Goal: Answer question/provide support: Share knowledge or assist other users

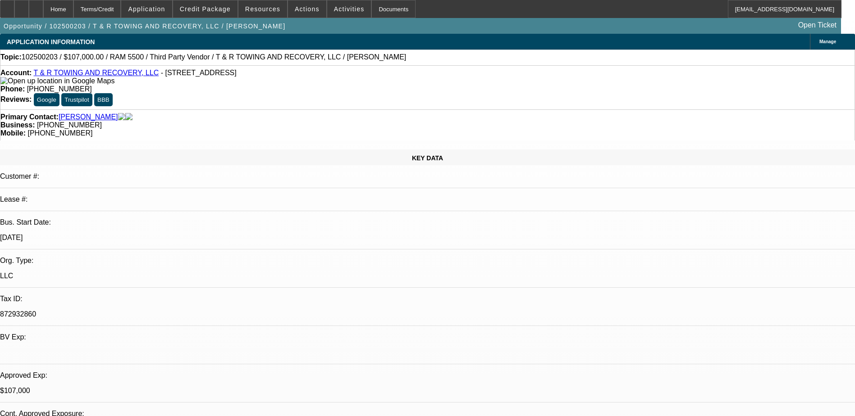
select select "0"
select select "2"
select select "0.1"
select select "0"
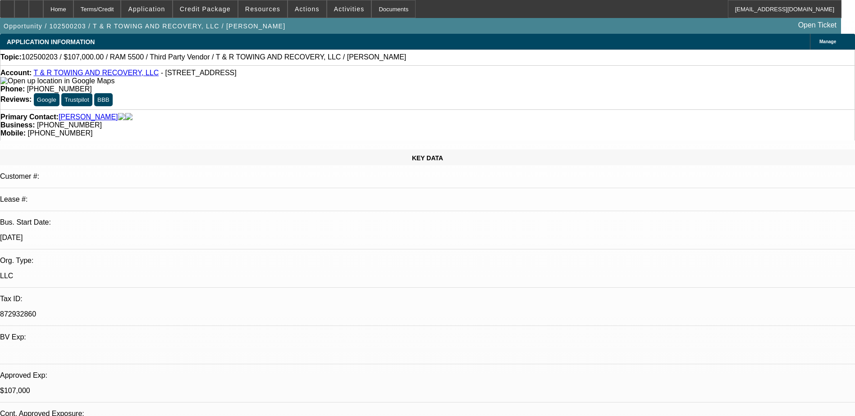
select select "0.1"
select select "0"
select select "2"
select select "0.1"
select select "0"
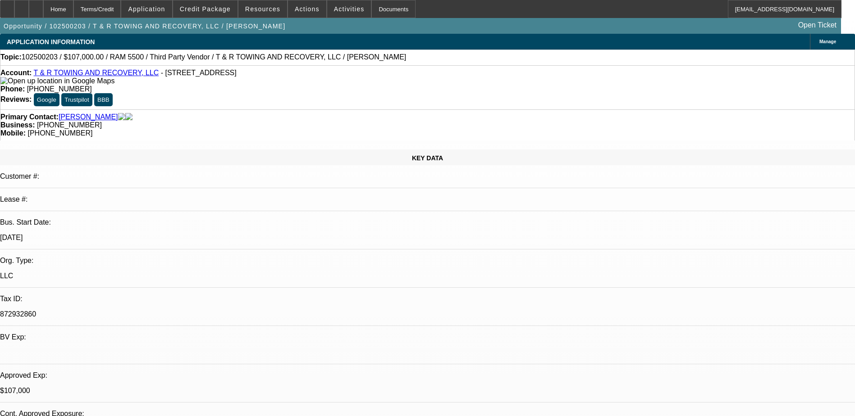
select select "0"
select select "0.1"
select select "1"
select select "2"
select select "4"
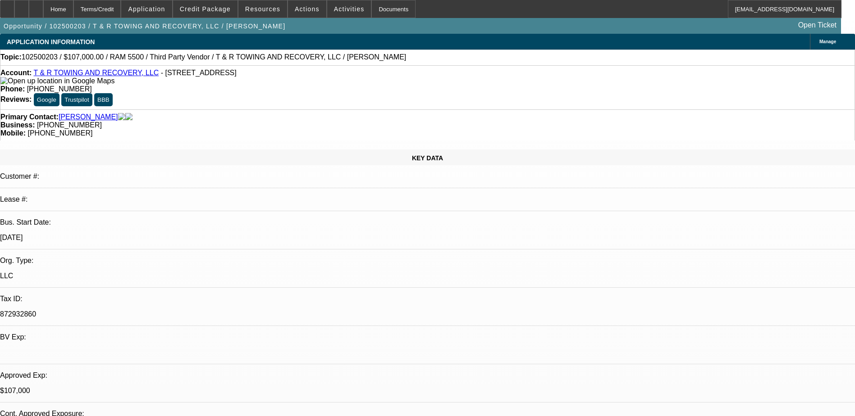
select select "1"
select select "2"
select select "4"
select select "1"
select select "2"
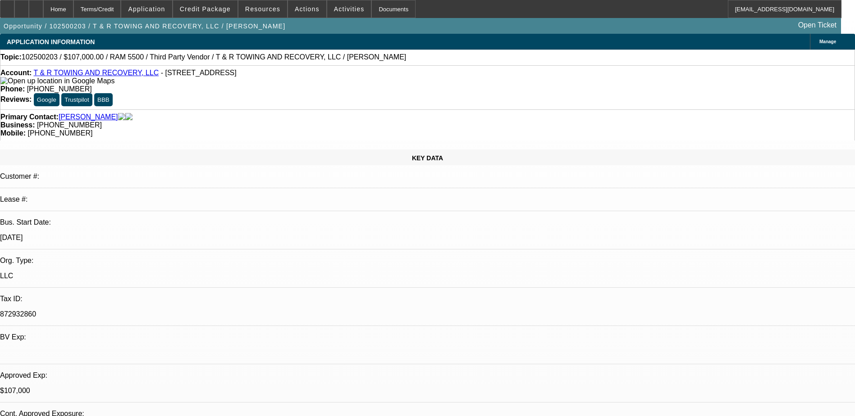
select select "4"
select select "1"
select select "4"
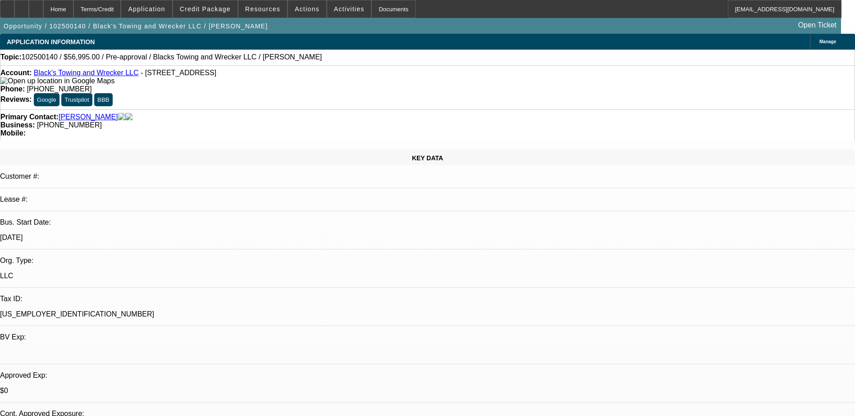
select select "0"
select select "0.1"
select select "1"
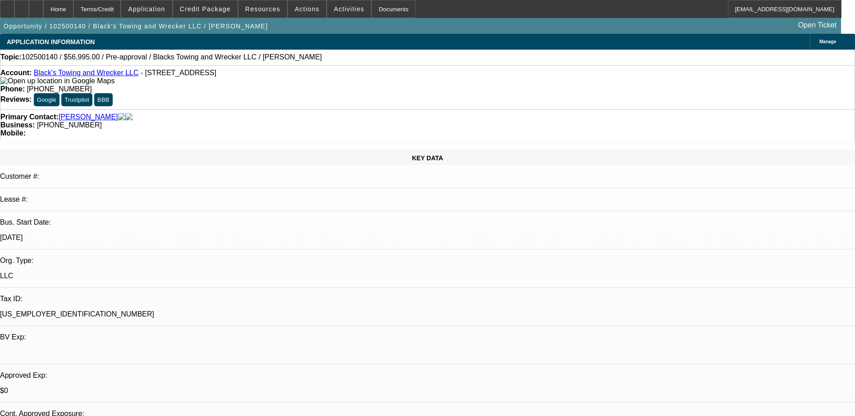
select select "4"
click at [78, 77] on link "Black's Towing and Wrecker LLC" at bounding box center [86, 73] width 105 height 8
radio input "true"
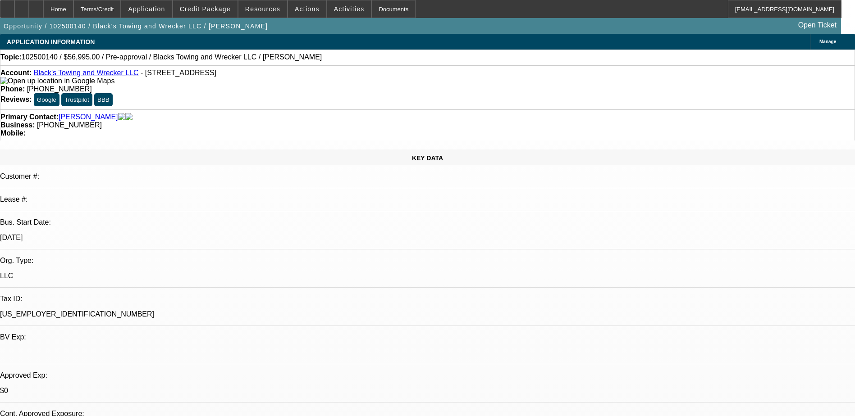
type textarea "was in debt and spent a lot of money paying it all off, mostly out now, wants h…"
radio input "true"
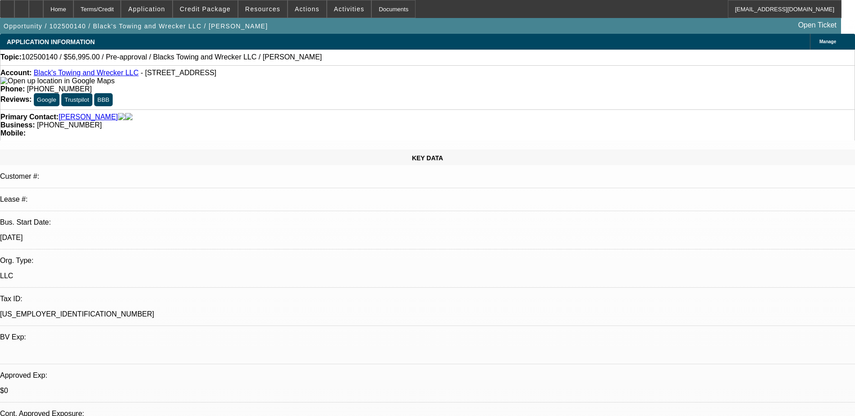
scroll to position [0, 0]
click at [43, 9] on div at bounding box center [36, 9] width 14 height 18
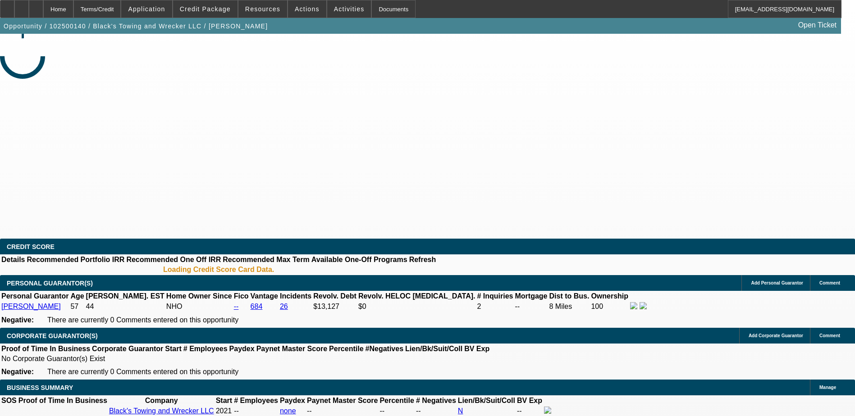
select select "0"
select select "0.1"
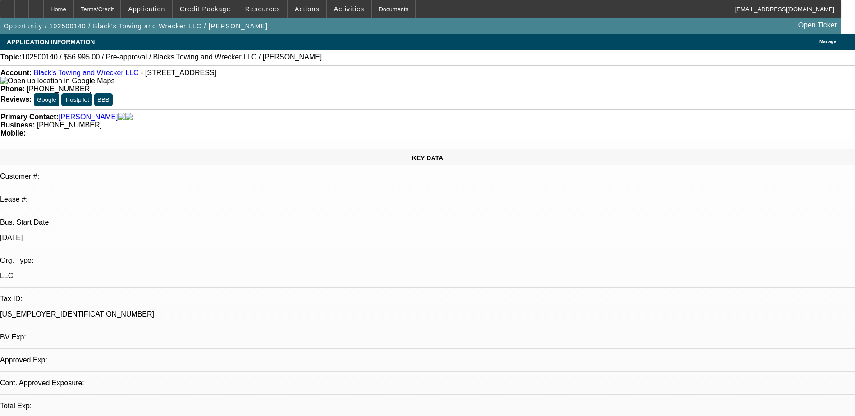
select select "1"
select select "4"
select select "1"
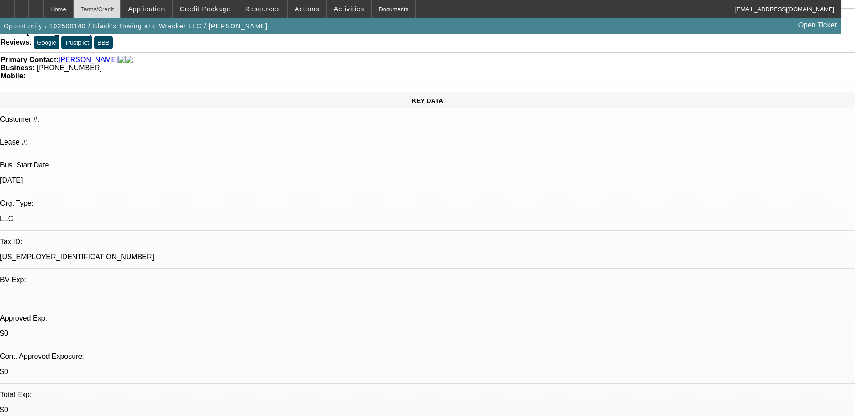
scroll to position [45, 0]
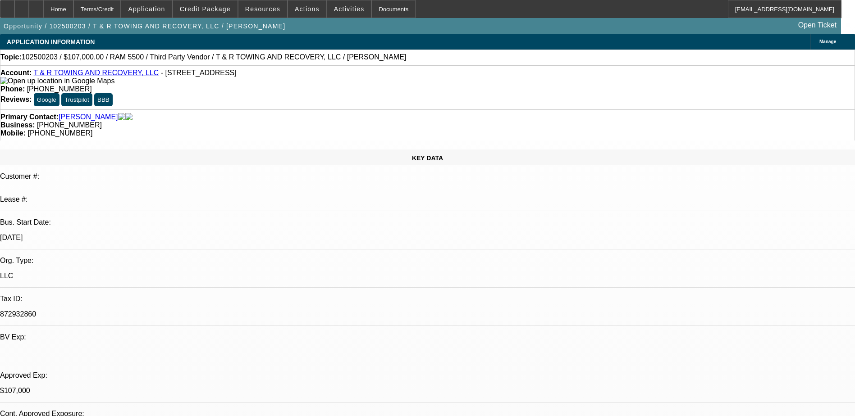
select select "0"
select select "2"
select select "0.1"
select select "0"
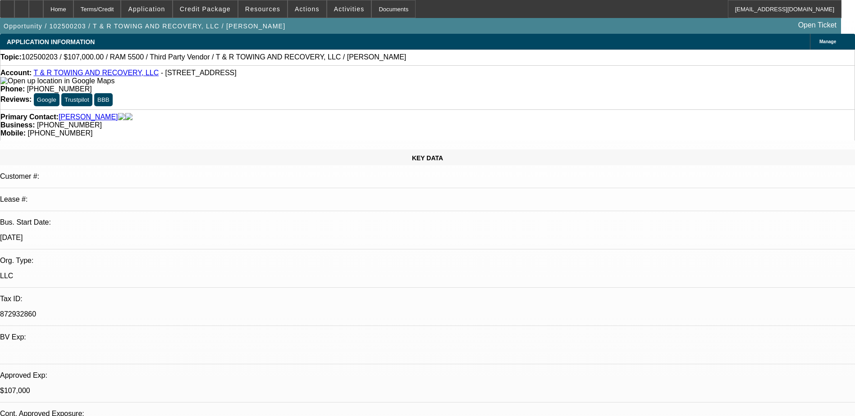
select select "0.1"
select select "0"
select select "2"
select select "0.1"
select select "0"
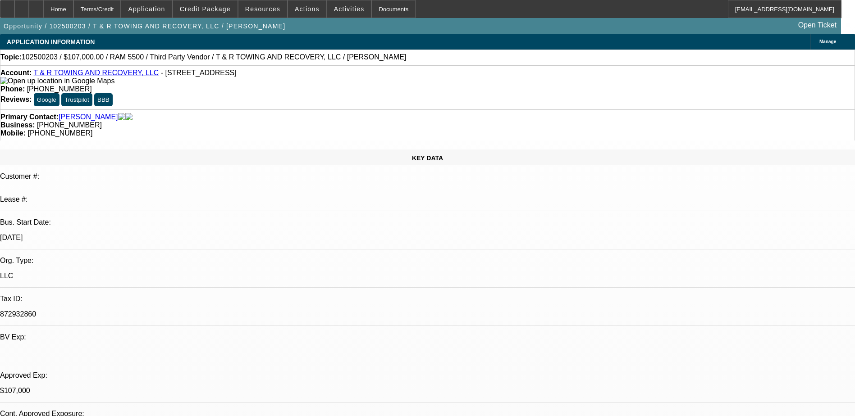
select select "0"
select select "0.1"
select select "1"
select select "2"
select select "4"
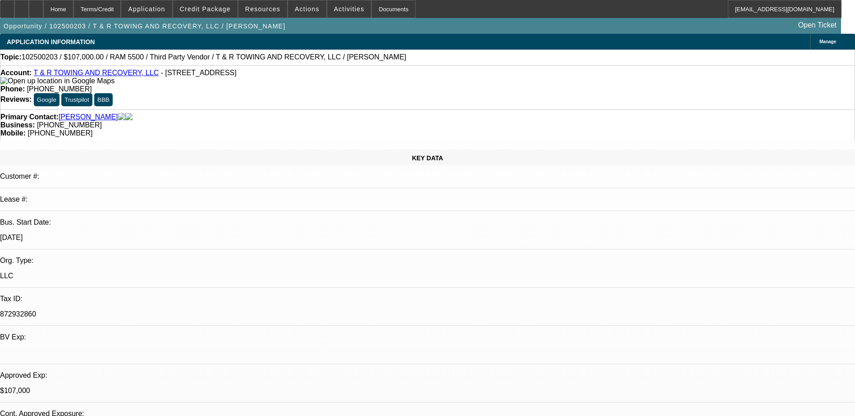
select select "1"
select select "2"
select select "4"
select select "1"
select select "2"
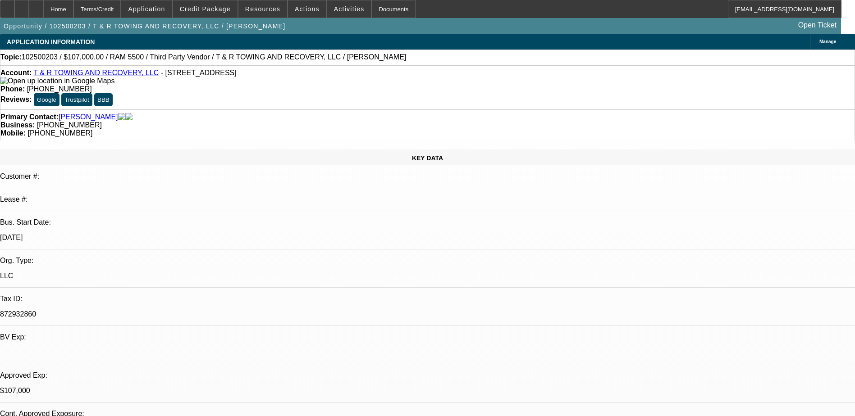
select select "4"
select select "1"
select select "4"
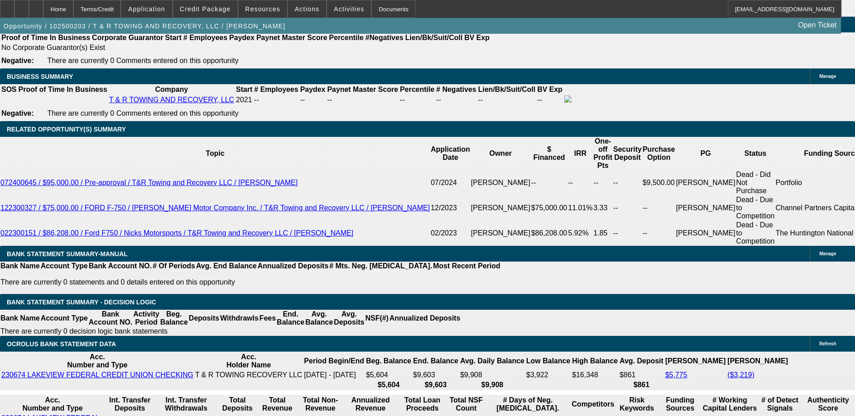
scroll to position [1403, 0]
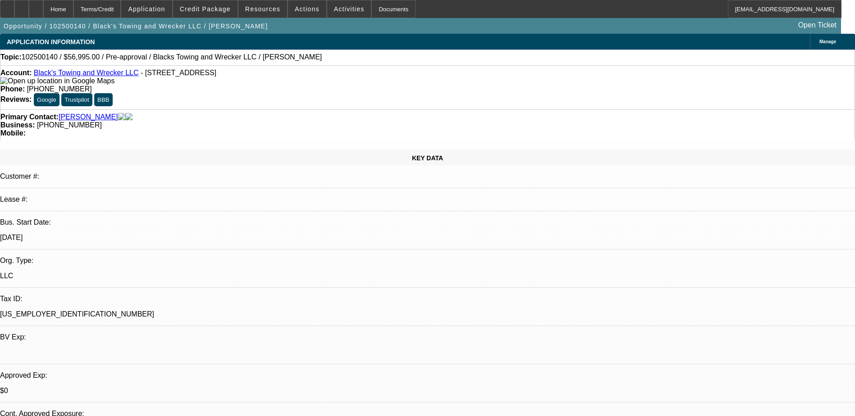
select select "0"
select select "0.1"
select select "1"
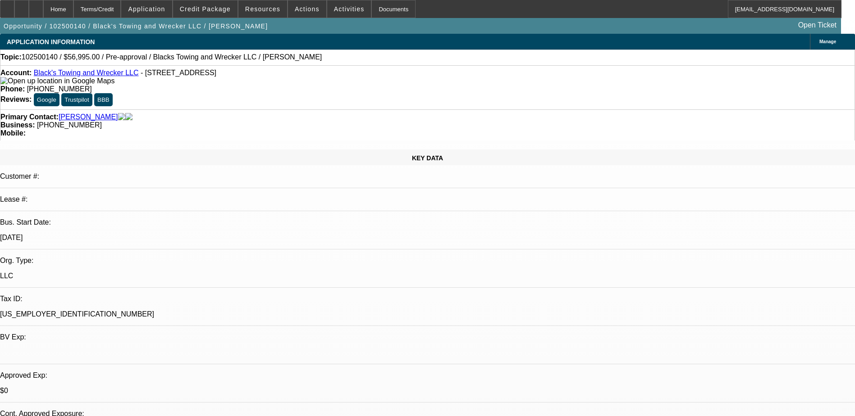
select select "4"
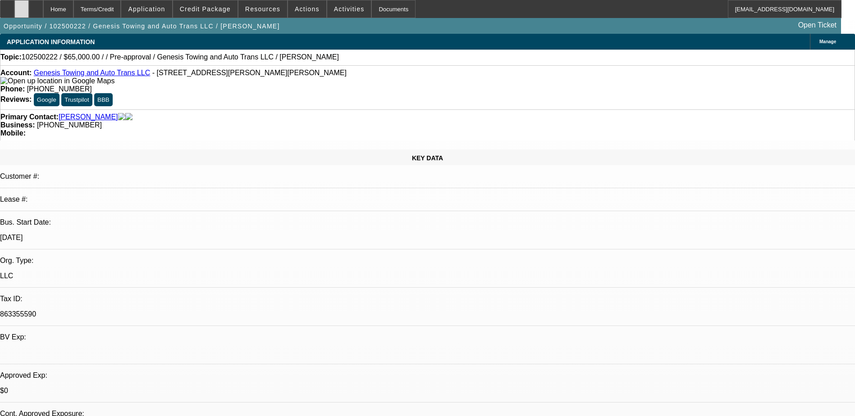
select select "0"
select select "2"
select select "0.1"
select select "4"
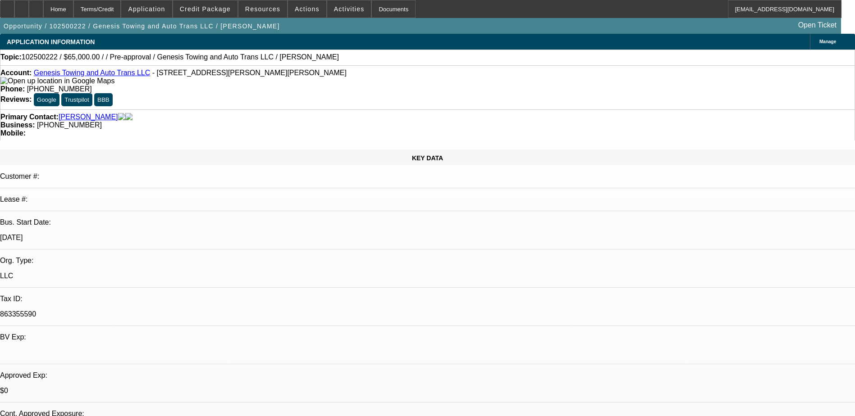
click at [82, 77] on link "Genesis Towing and Auto Trans LLC" at bounding box center [92, 73] width 117 height 8
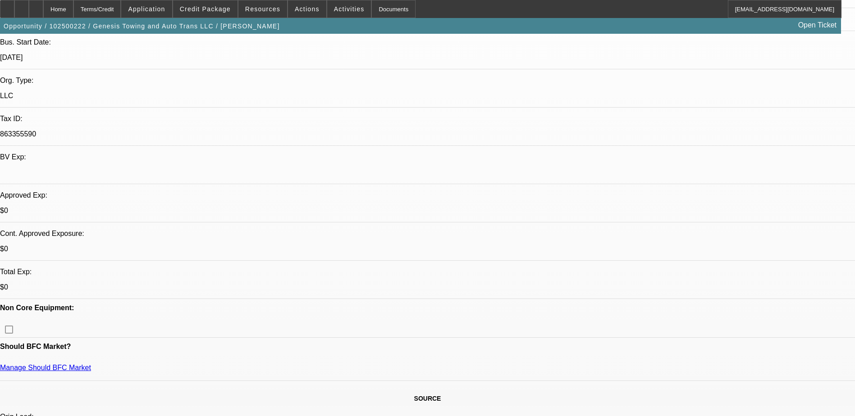
scroll to position [315, 0]
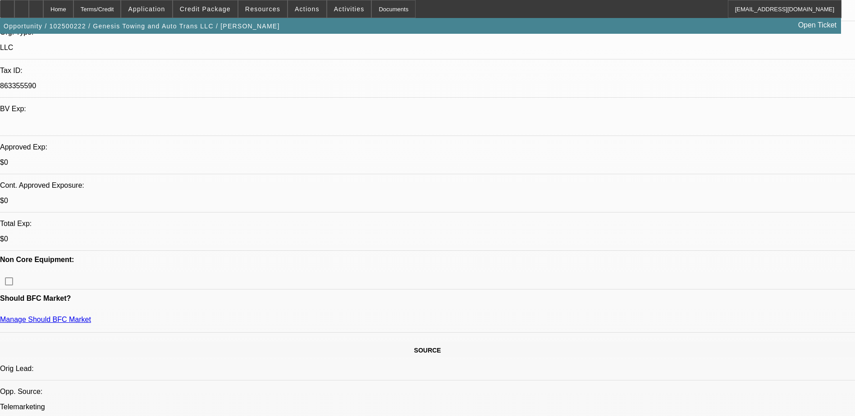
scroll to position [225, 0]
